Goal: Information Seeking & Learning: Learn about a topic

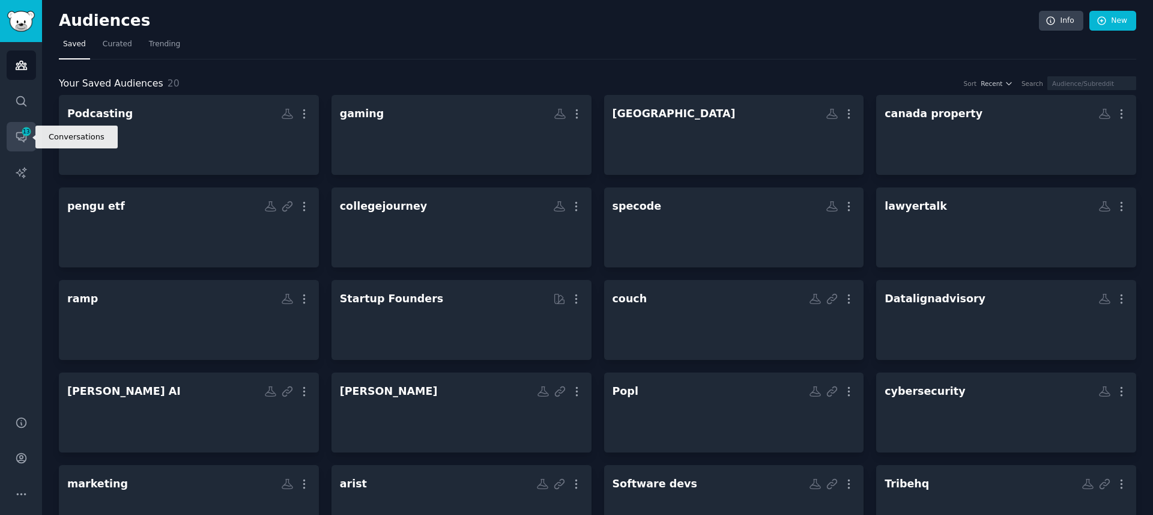
click at [26, 140] on icon "Sidebar" at bounding box center [21, 136] width 13 height 13
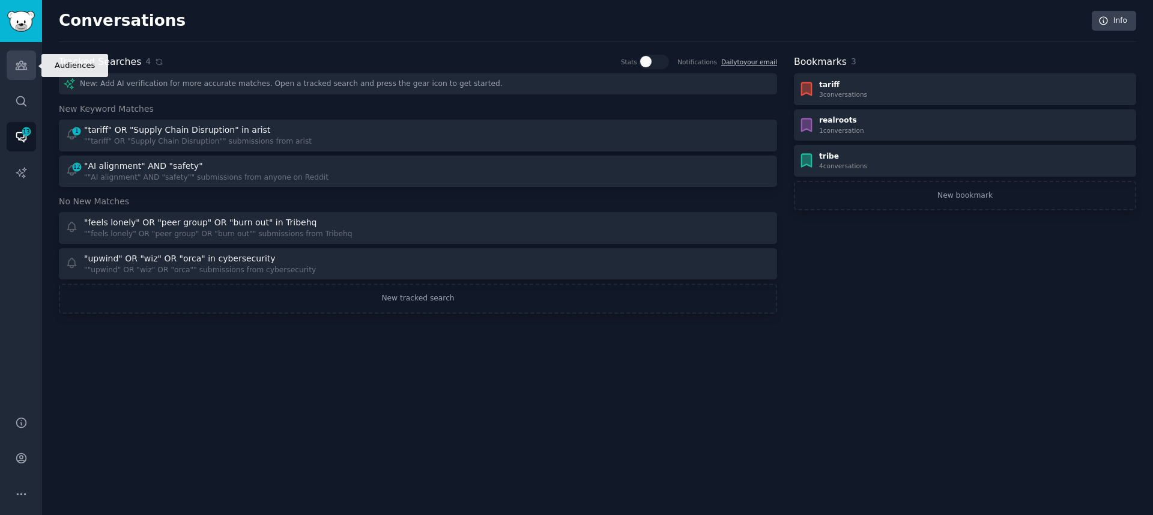
click at [19, 65] on icon "Sidebar" at bounding box center [21, 65] width 13 height 13
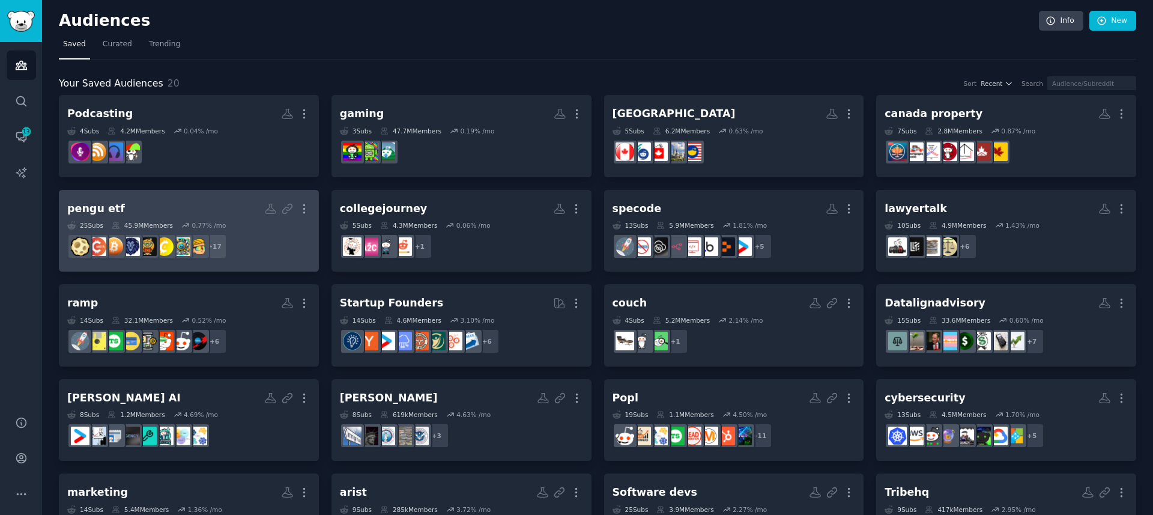
click at [182, 210] on h2 "pengu etf More" at bounding box center [188, 208] width 243 height 21
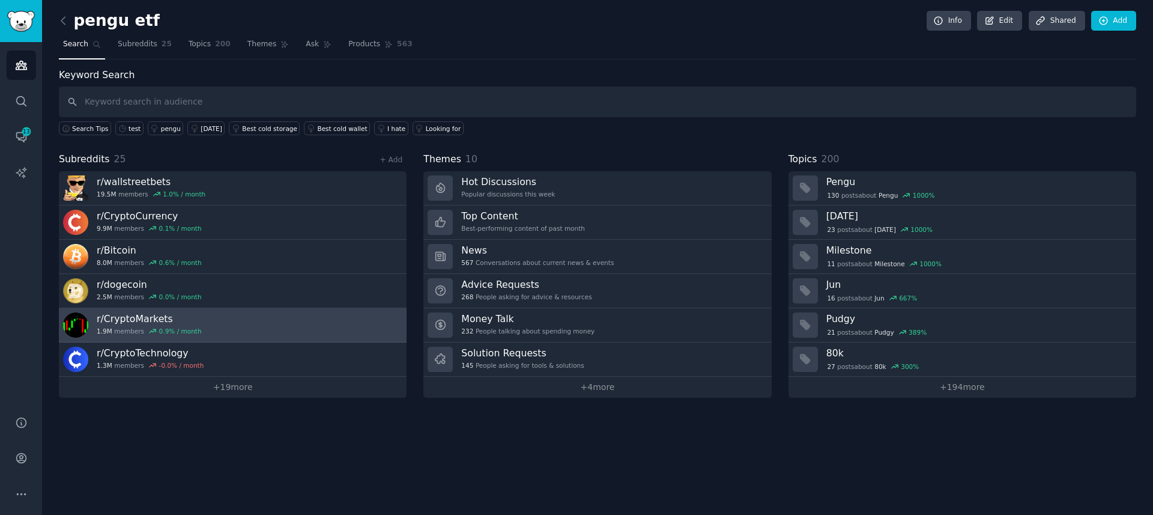
click at [234, 309] on link "r/ CryptoMarkets 1.9M members 0.9 % / month" at bounding box center [233, 325] width 348 height 34
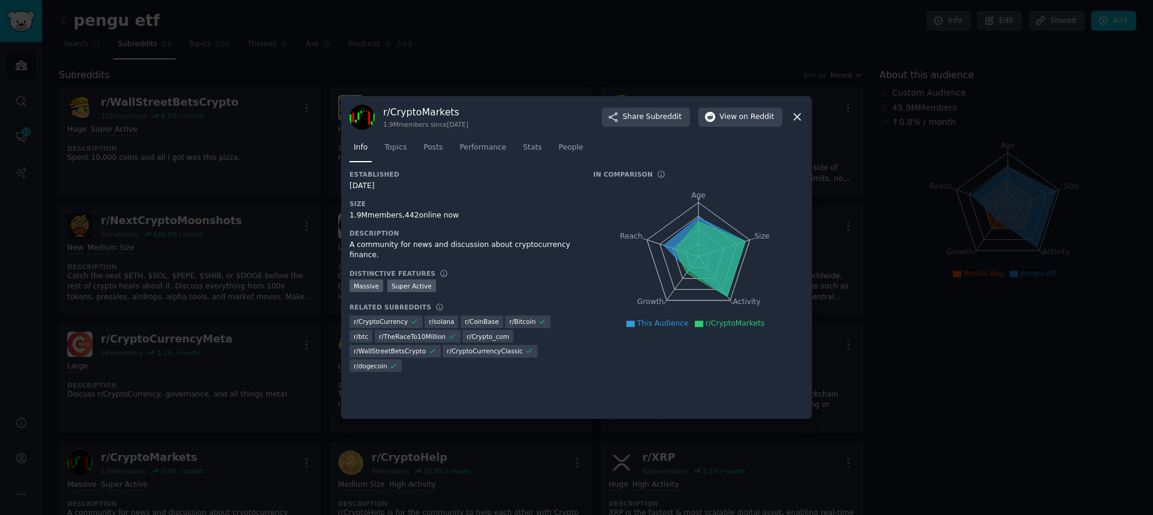
click at [430, 112] on h3 "r/ CryptoMarkets" at bounding box center [425, 112] width 85 height 13
click at [726, 114] on span "View on Reddit" at bounding box center [746, 117] width 55 height 11
